Goal: Information Seeking & Learning: Learn about a topic

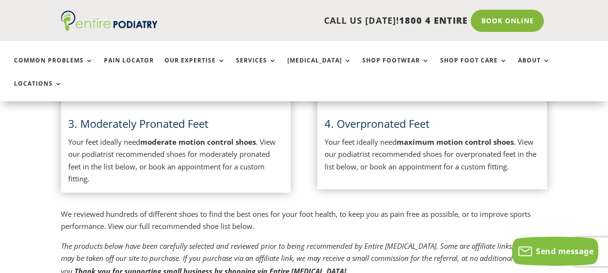
scroll to position [648, 0]
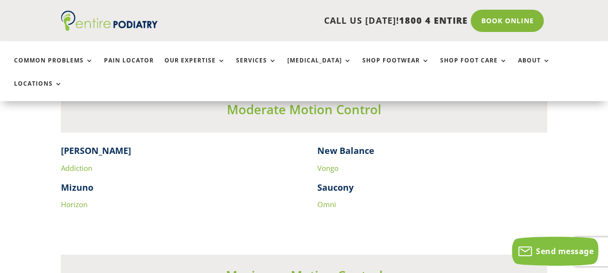
scroll to position [1627, 0]
click at [80, 162] on link "Addiction" at bounding box center [76, 167] width 31 height 10
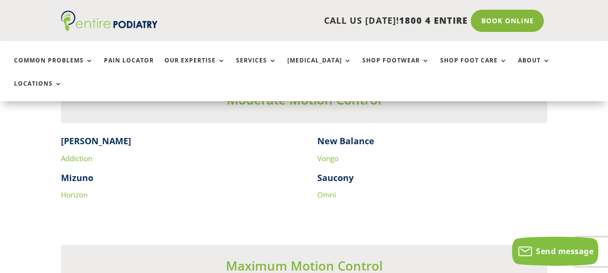
scroll to position [1632, 0]
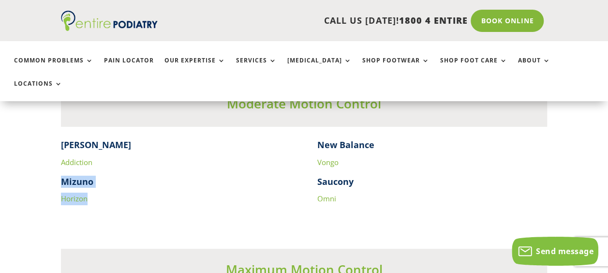
drag, startPoint x: 54, startPoint y: 159, endPoint x: 95, endPoint y: 175, distance: 44.1
drag, startPoint x: 95, startPoint y: 175, endPoint x: 86, endPoint y: 173, distance: 9.9
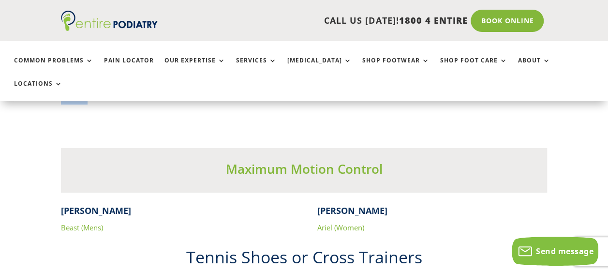
scroll to position [1735, 0]
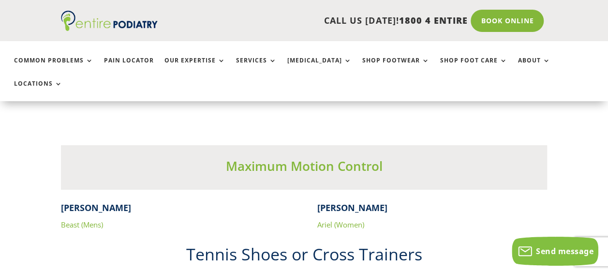
drag, startPoint x: 169, startPoint y: 191, endPoint x: 116, endPoint y: 222, distance: 61.8
click at [116, 243] on h2 "Tennis Shoes or Cross Trainers" at bounding box center [304, 257] width 486 height 28
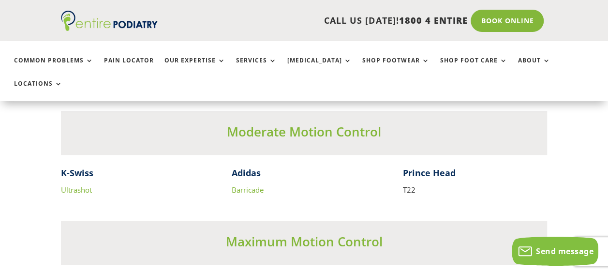
scroll to position [2166, 0]
drag, startPoint x: 102, startPoint y: 168, endPoint x: 44, endPoint y: 140, distance: 64.4
drag, startPoint x: 44, startPoint y: 140, endPoint x: 73, endPoint y: 168, distance: 41.4
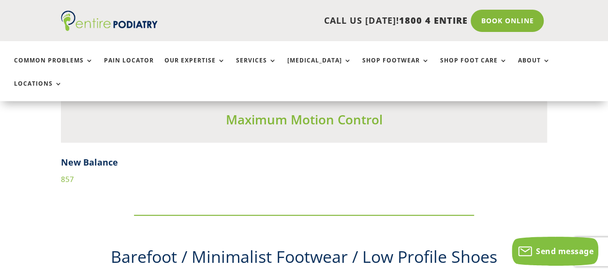
scroll to position [3146, 0]
drag, startPoint x: 59, startPoint y: 136, endPoint x: 115, endPoint y: 159, distance: 59.8
drag, startPoint x: 115, startPoint y: 159, endPoint x: 69, endPoint y: 159, distance: 45.9
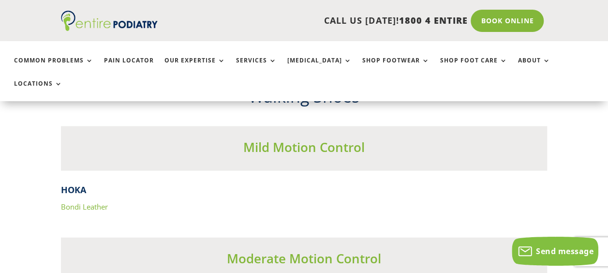
scroll to position [2988, 0]
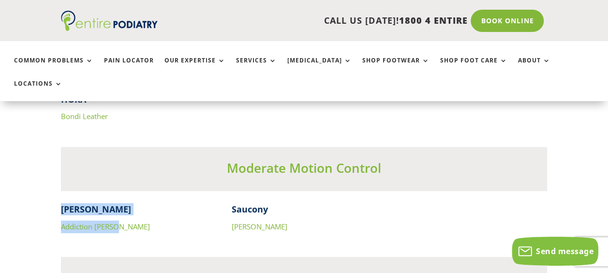
drag, startPoint x: 55, startPoint y: 186, endPoint x: 132, endPoint y: 206, distance: 79.6
drag, startPoint x: 132, startPoint y: 206, endPoint x: 99, endPoint y: 203, distance: 33.5
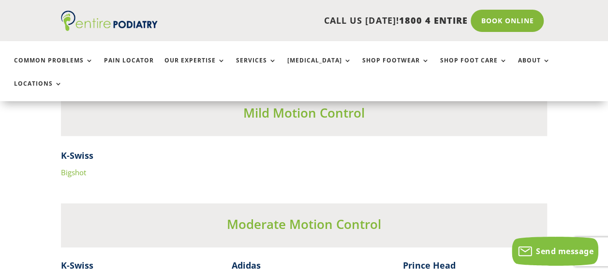
scroll to position [2095, 0]
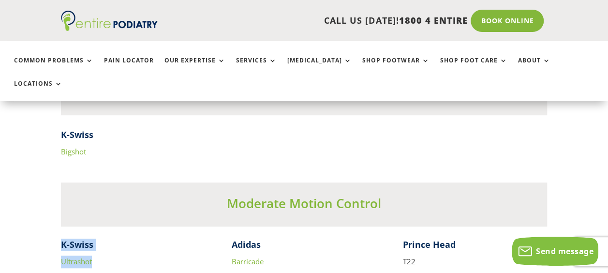
drag, startPoint x: 101, startPoint y: 237, endPoint x: 48, endPoint y: 218, distance: 56.0
drag, startPoint x: 48, startPoint y: 218, endPoint x: 87, endPoint y: 219, distance: 39.7
